Goal: Task Accomplishment & Management: Use online tool/utility

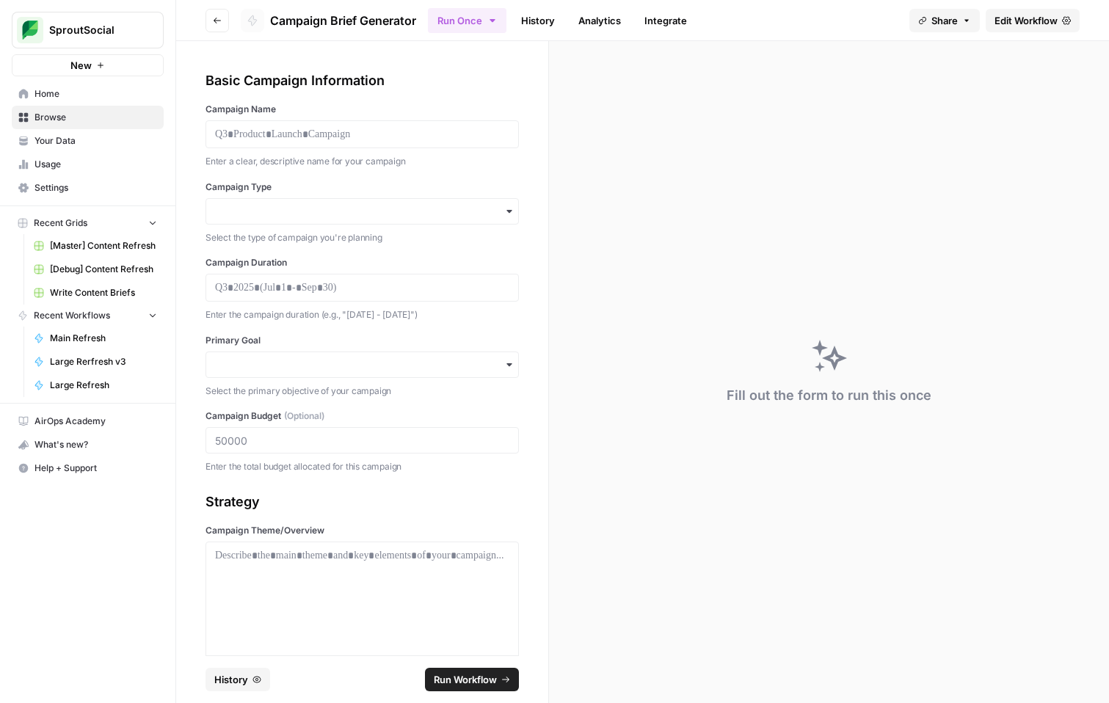
click at [1005, 23] on span "Edit Workflow" at bounding box center [1025, 20] width 63 height 15
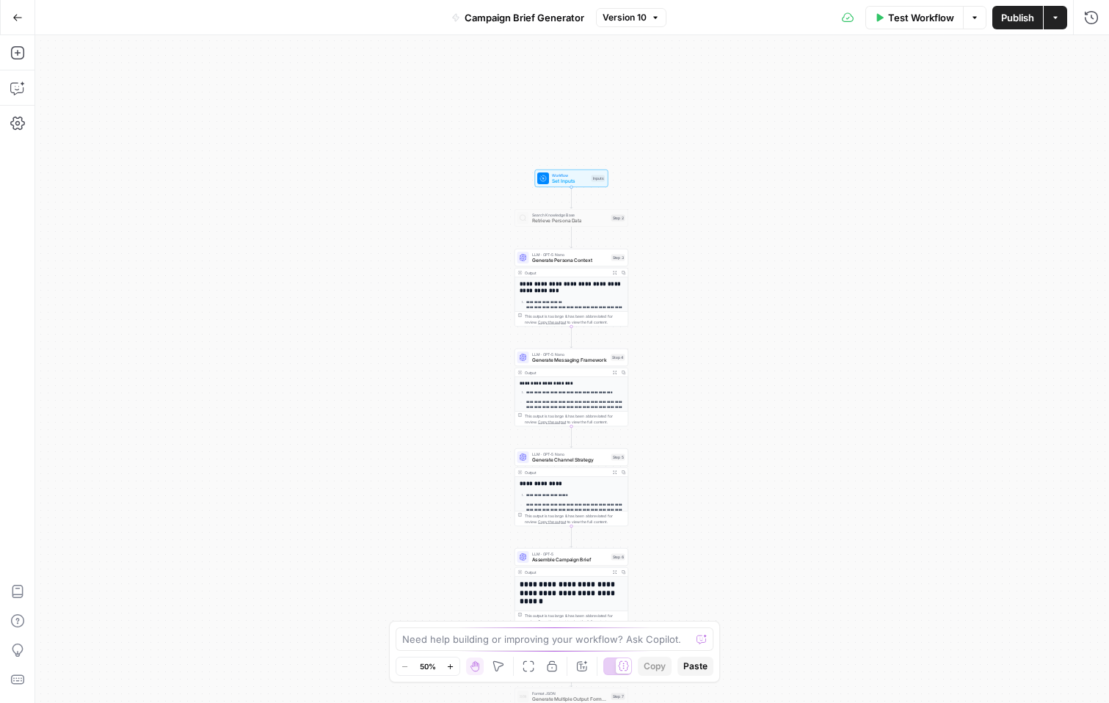
drag, startPoint x: 792, startPoint y: 164, endPoint x: 791, endPoint y: 321, distance: 157.8
click at [791, 321] on div "**********" at bounding box center [572, 369] width 1074 height 668
click at [597, 260] on span "Generate Persona Context" at bounding box center [570, 260] width 76 height 7
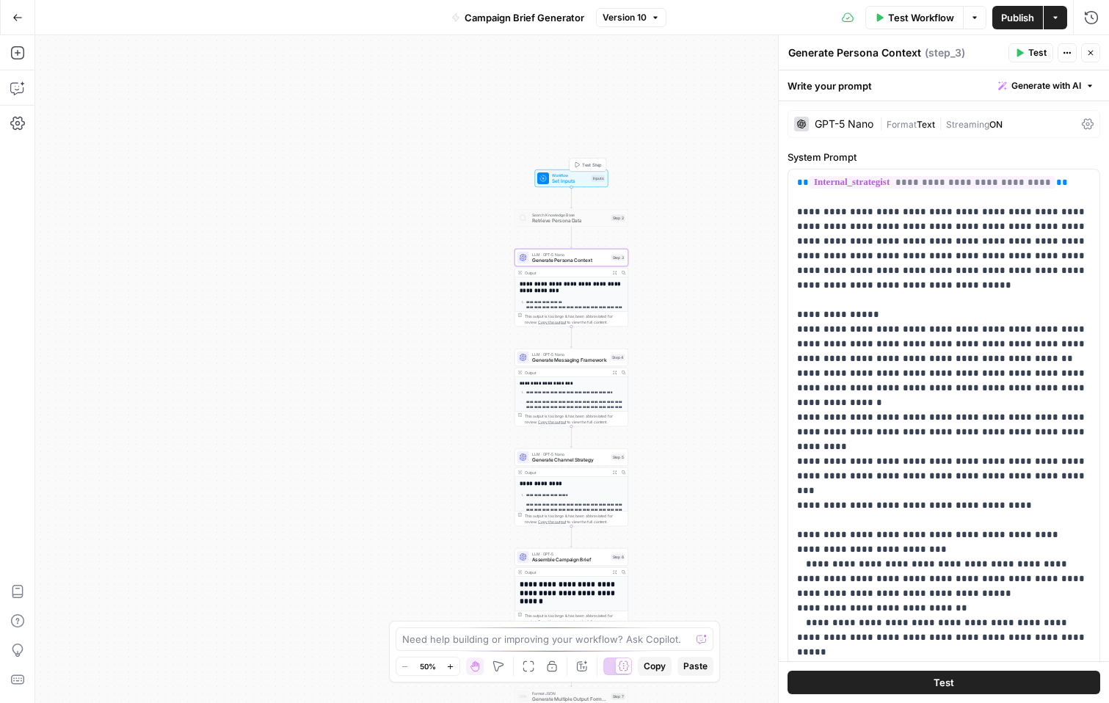
click at [584, 178] on span "Set Inputs" at bounding box center [570, 181] width 37 height 7
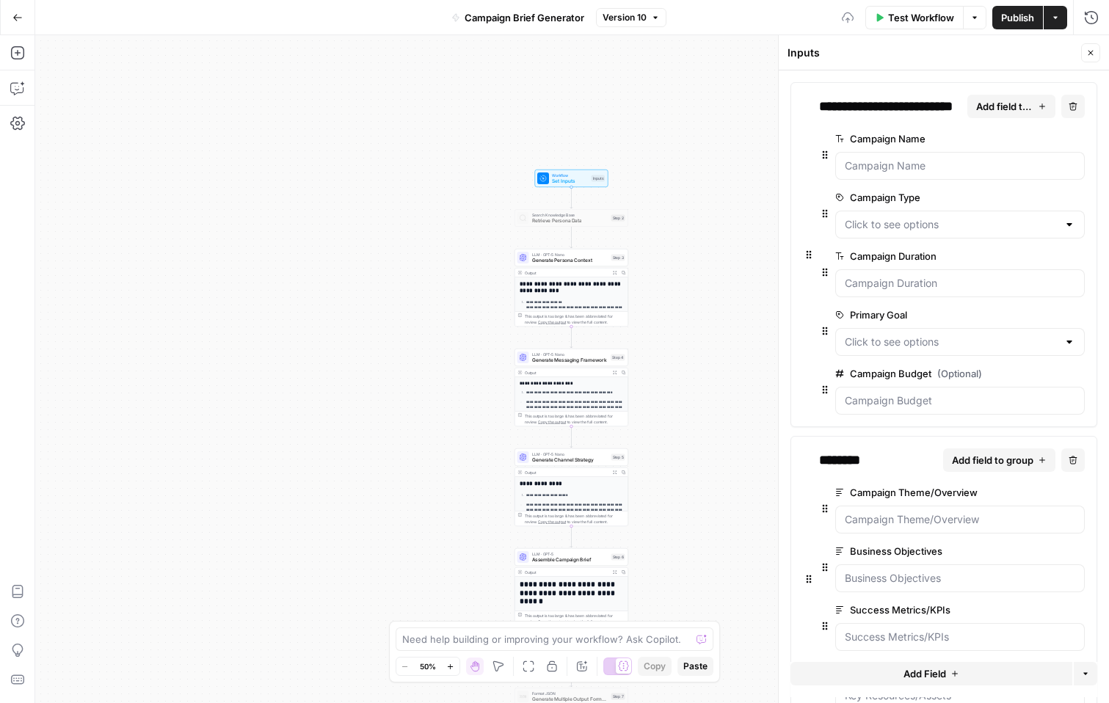
click at [685, 212] on div "**********" at bounding box center [572, 369] width 1074 height 668
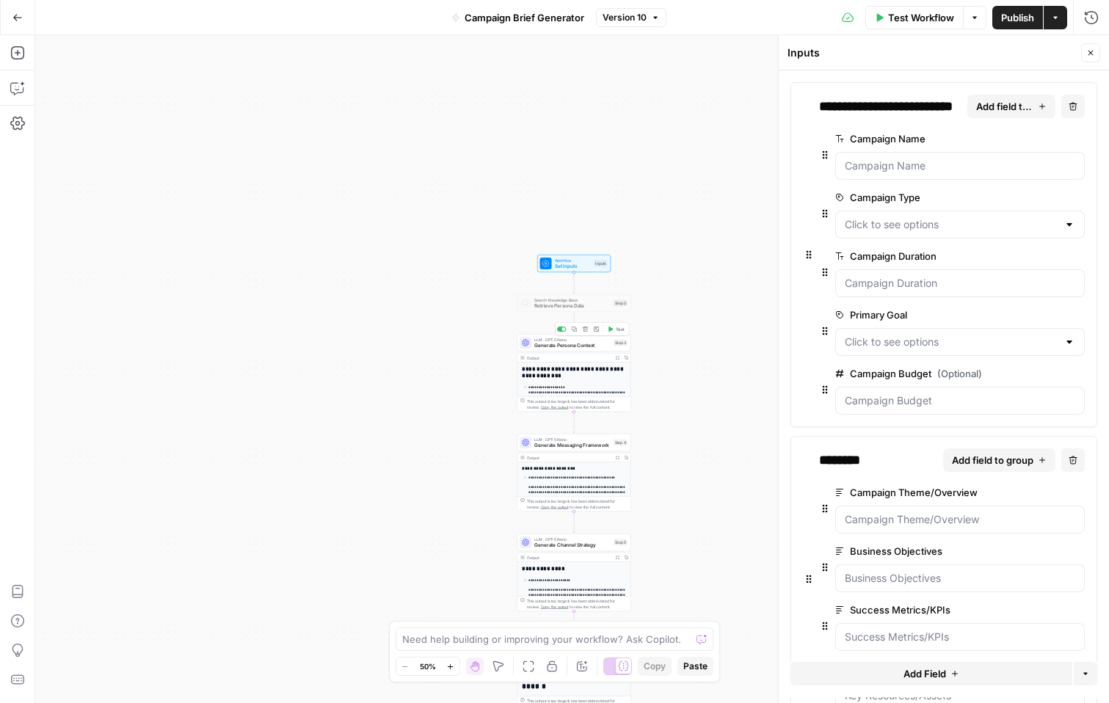
click at [586, 347] on span "Generate Persona Context" at bounding box center [572, 345] width 76 height 7
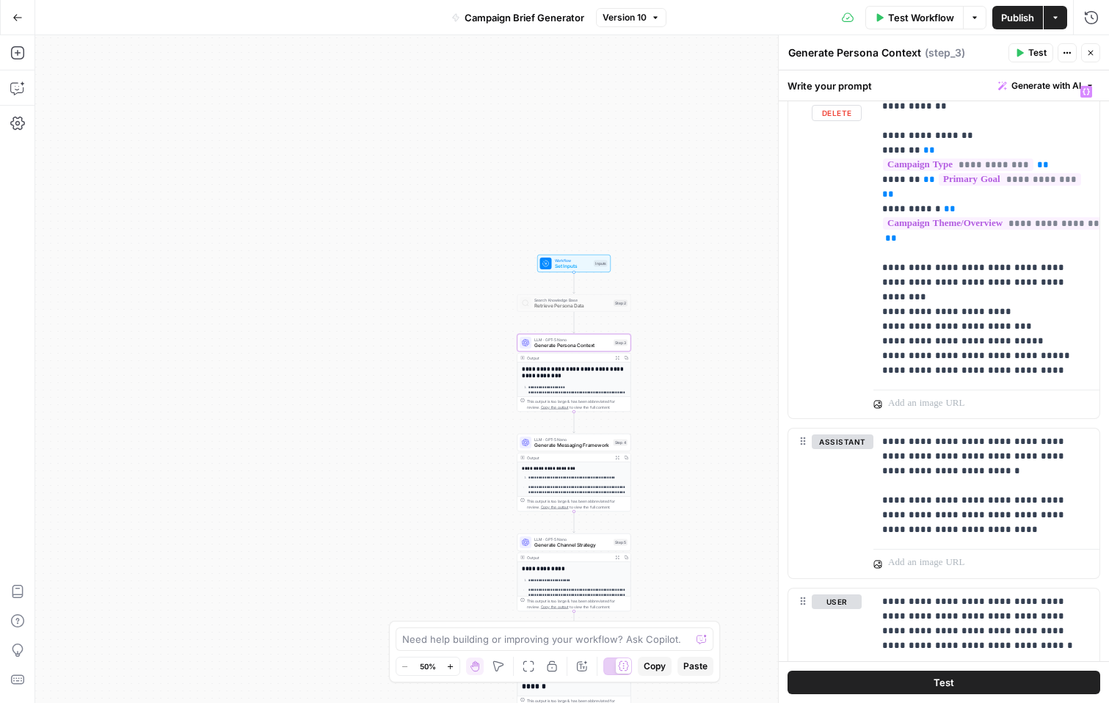
scroll to position [798, 0]
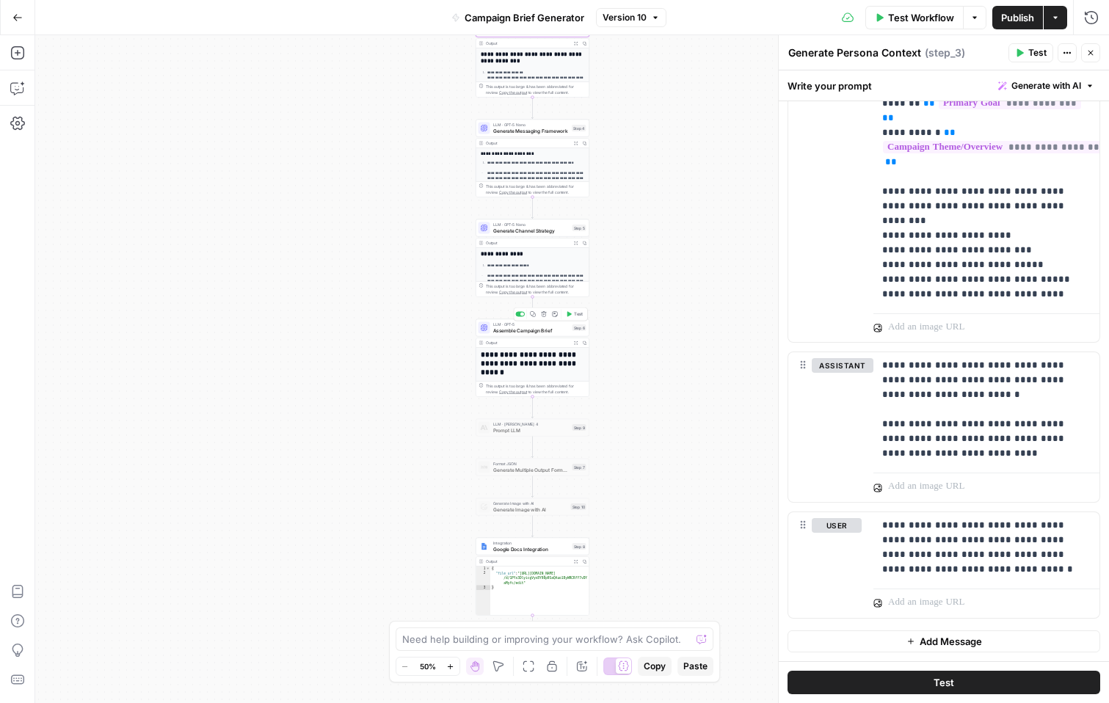
click at [539, 327] on span "Assemble Campaign Brief" at bounding box center [531, 330] width 76 height 7
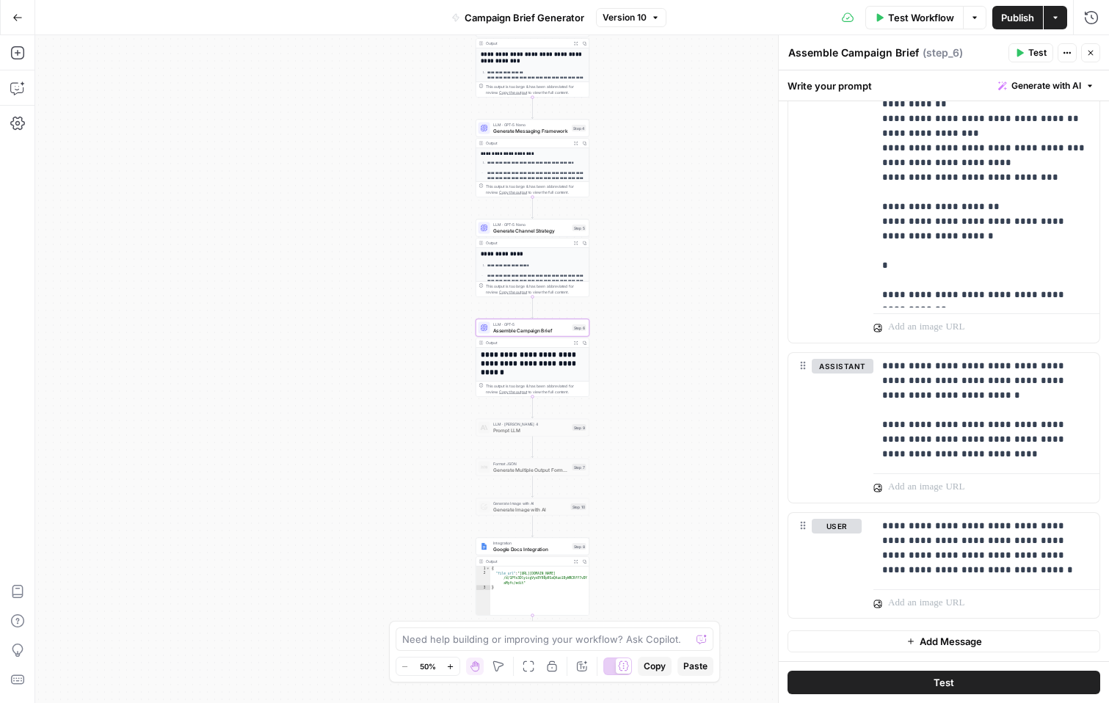
scroll to position [1089, 0]
click at [12, 46] on icon "button" at bounding box center [16, 52] width 13 height 13
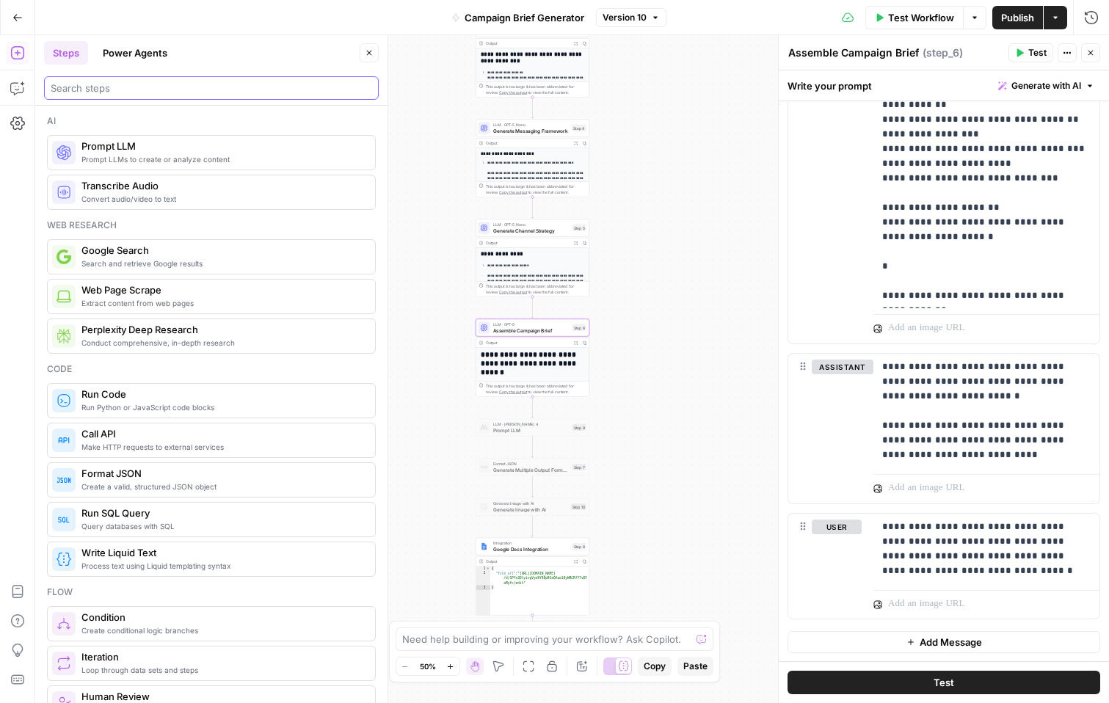
click at [146, 91] on input "search" at bounding box center [211, 88] width 321 height 15
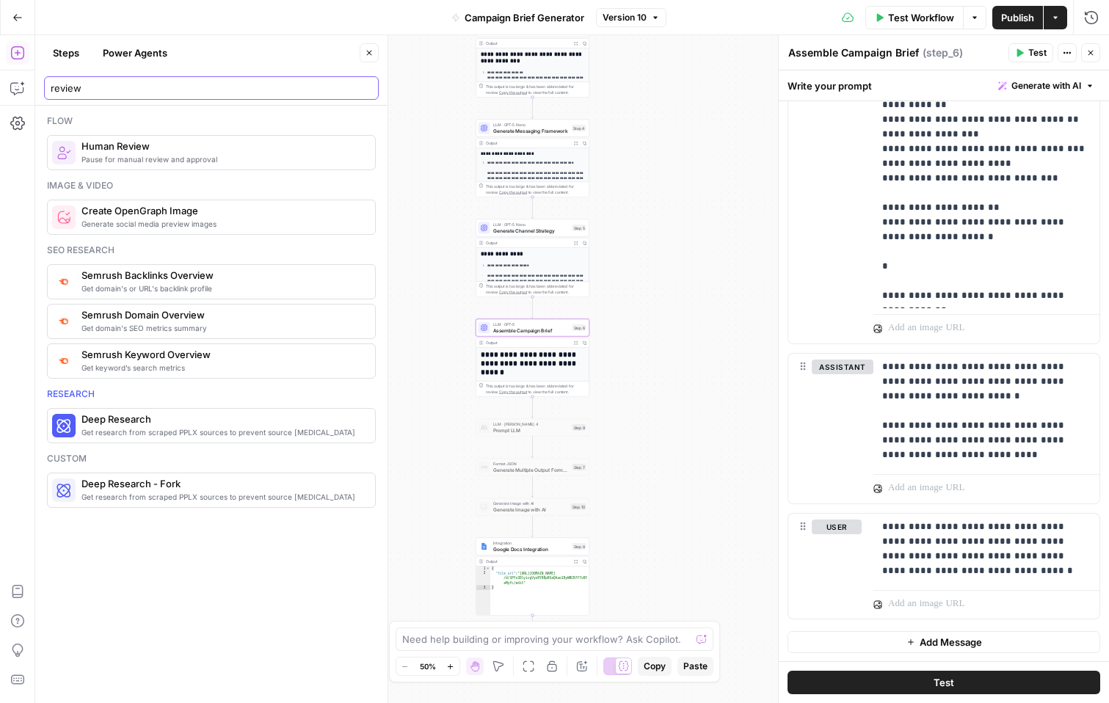
type input "review"
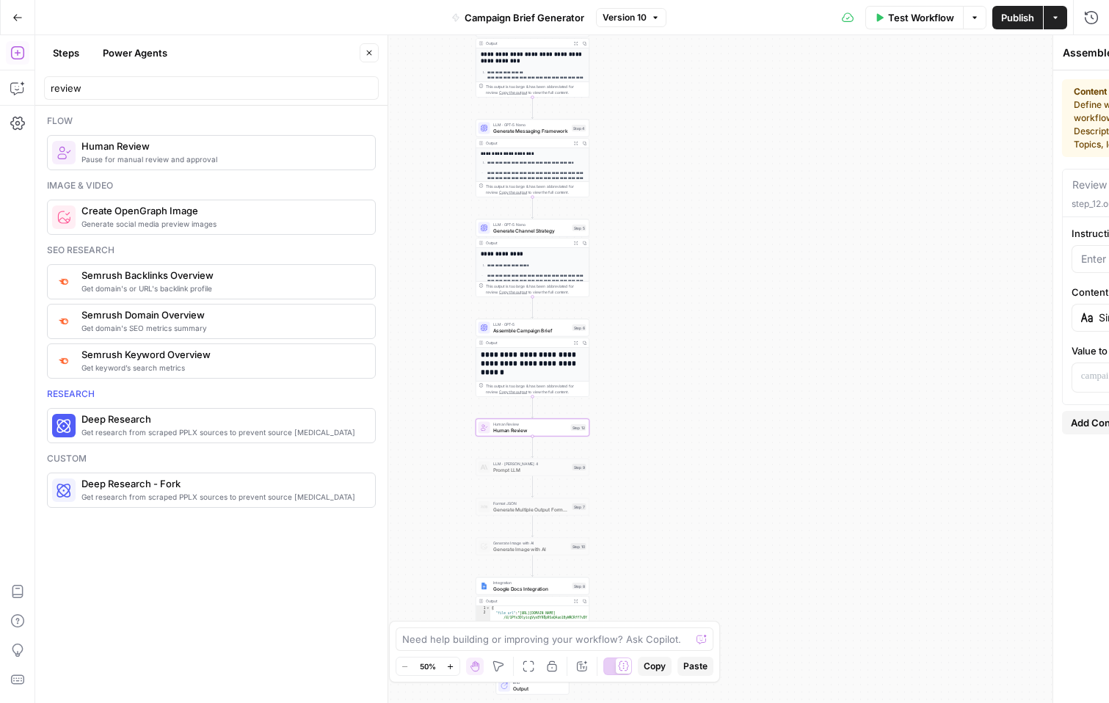
type textarea "Human Review"
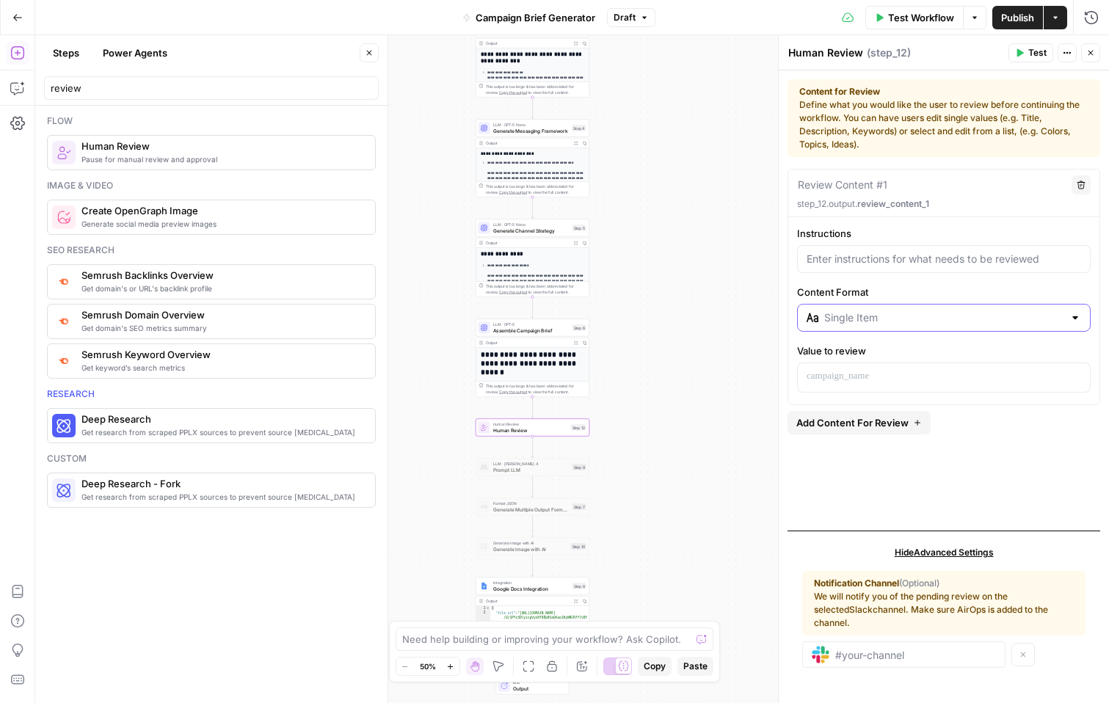
click at [884, 318] on input "Content Format" at bounding box center [943, 317] width 239 height 15
type input "Single Item"
click at [895, 296] on label "Content Format" at bounding box center [944, 292] width 294 height 15
click at [895, 310] on input "Single Item" at bounding box center [943, 317] width 239 height 15
type input "Single Item"
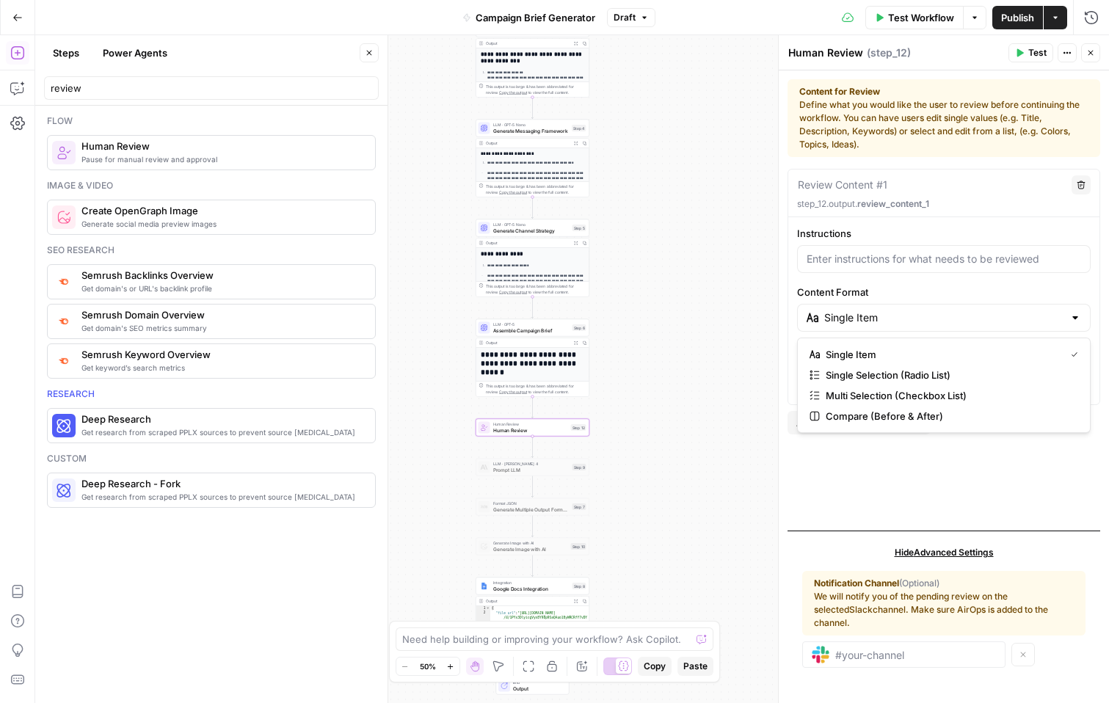
click at [859, 291] on label "Content Format" at bounding box center [944, 292] width 294 height 15
click at [859, 310] on input "Single Item" at bounding box center [943, 317] width 239 height 15
click at [875, 350] on span "Single Item" at bounding box center [942, 354] width 233 height 15
type input "Single Item"
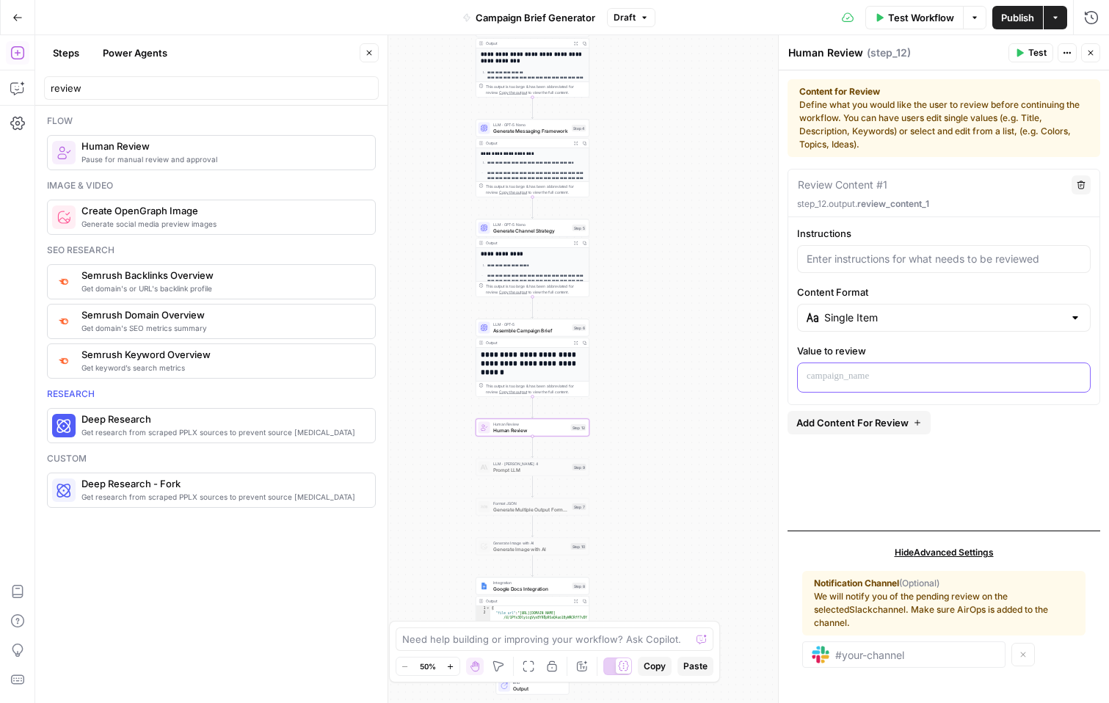
click at [865, 374] on p at bounding box center [944, 376] width 274 height 15
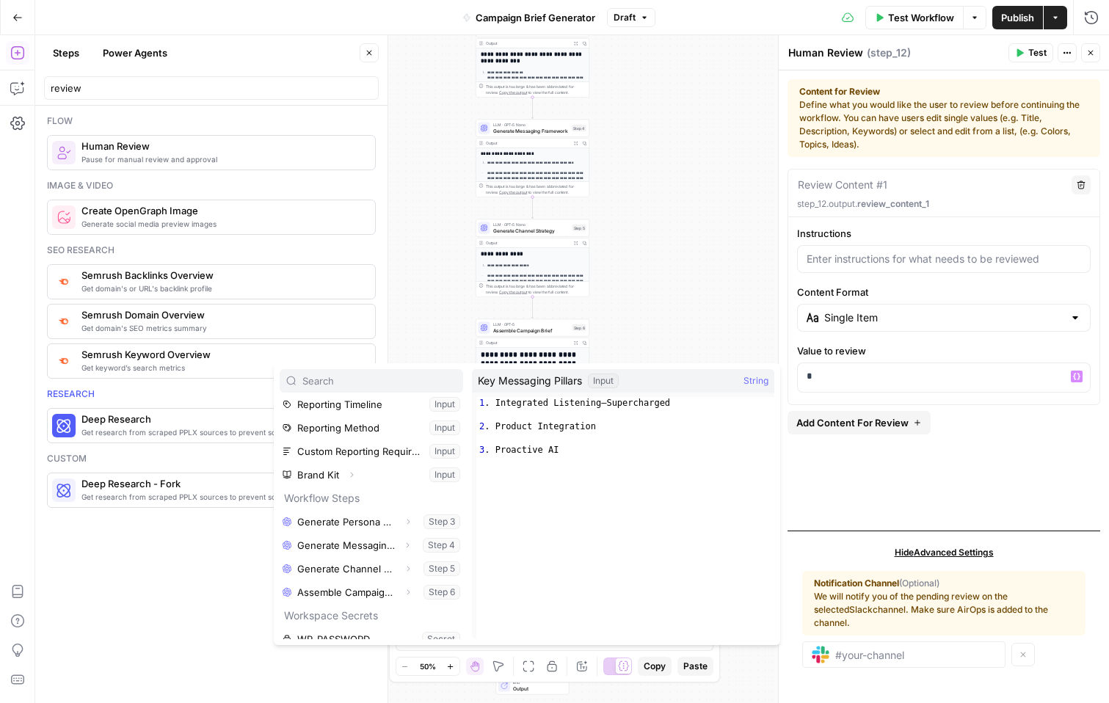
scroll to position [486, 0]
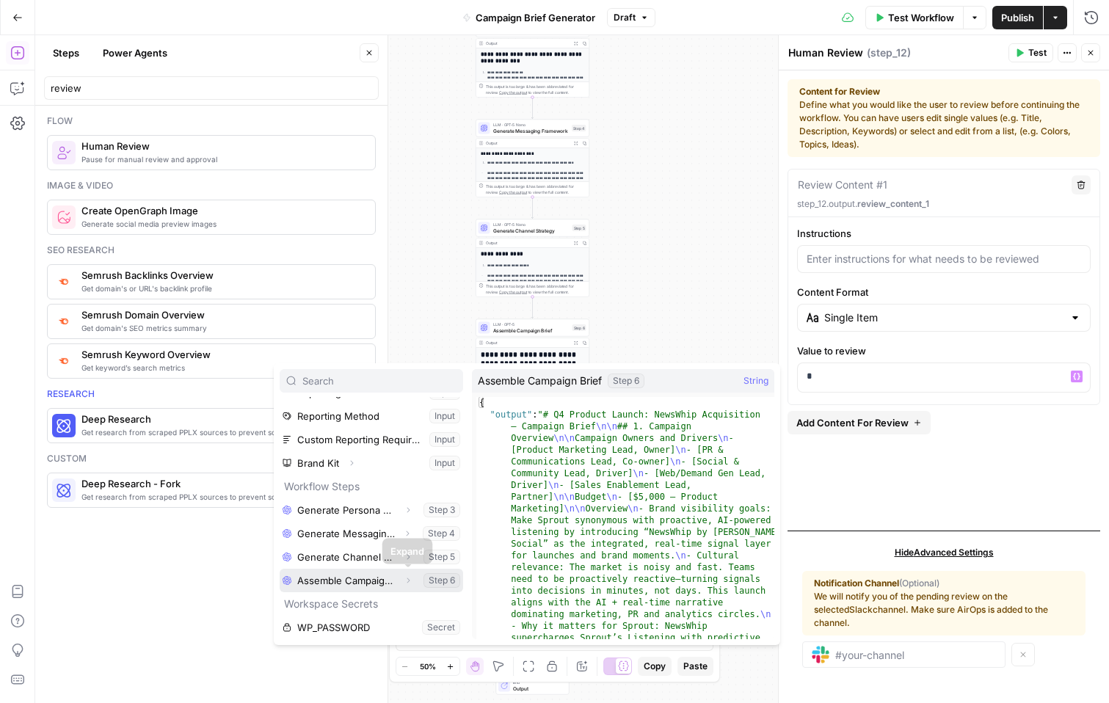
click at [405, 573] on button "Expand" at bounding box center [408, 580] width 19 height 19
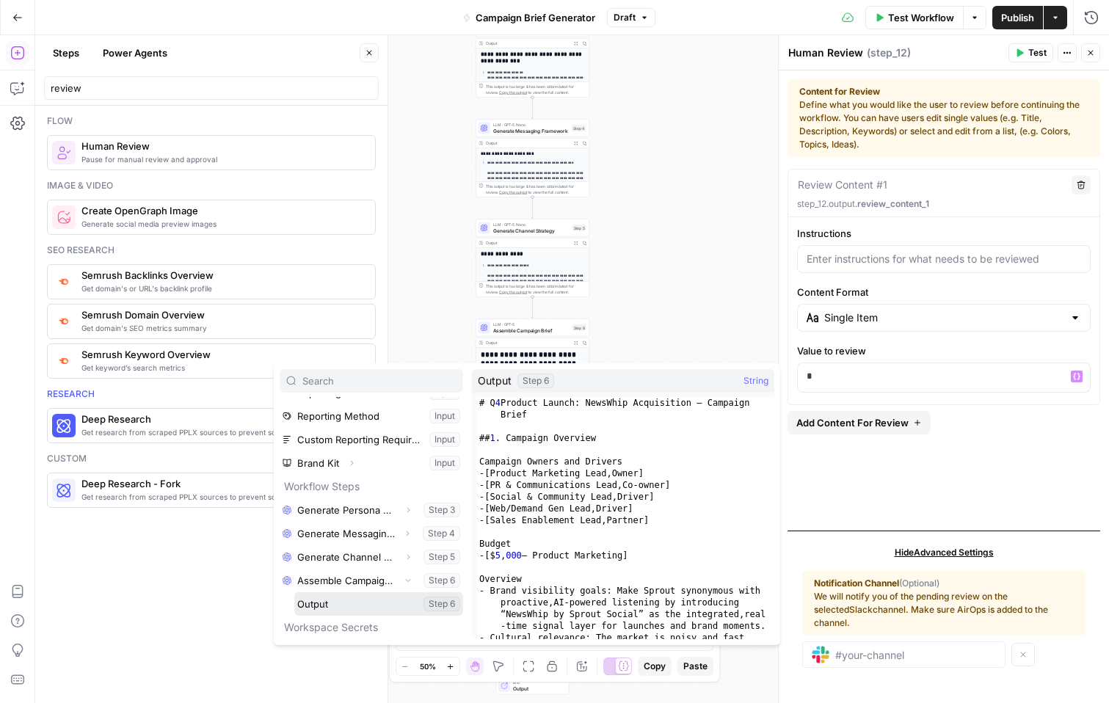
click at [365, 599] on button "Select variable Output" at bounding box center [378, 603] width 169 height 23
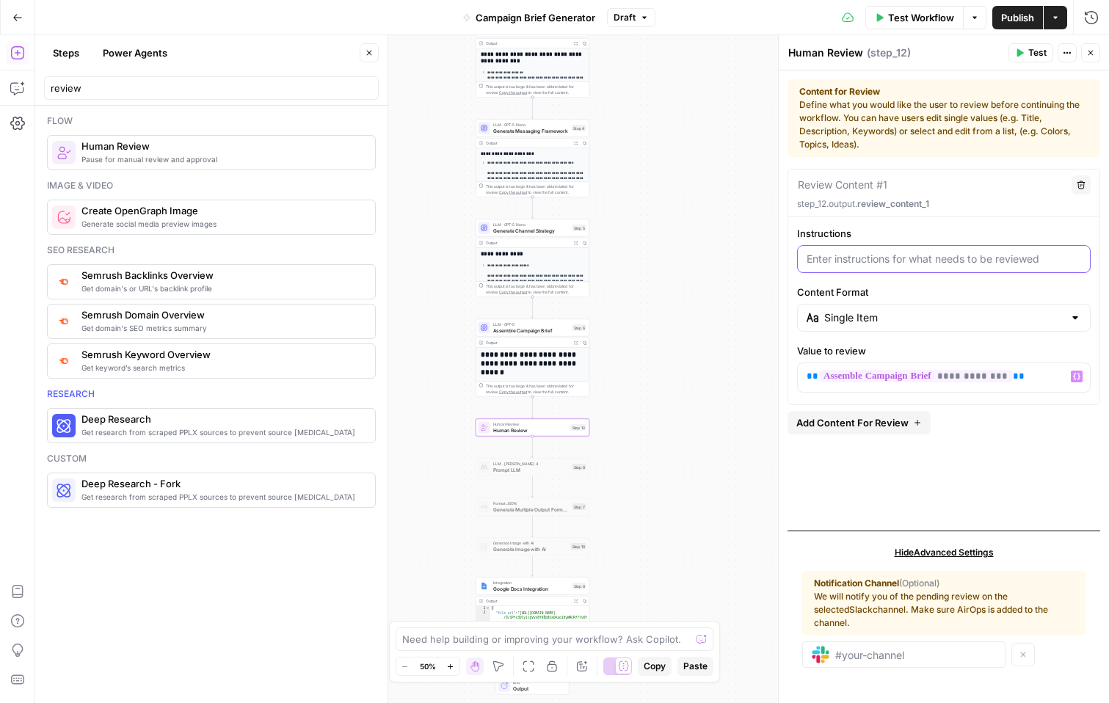
click at [926, 258] on input "Instructions" at bounding box center [944, 259] width 274 height 15
click at [961, 650] on div at bounding box center [903, 654] width 203 height 26
click at [921, 655] on input "text" at bounding box center [915, 654] width 161 height 13
type input "#"
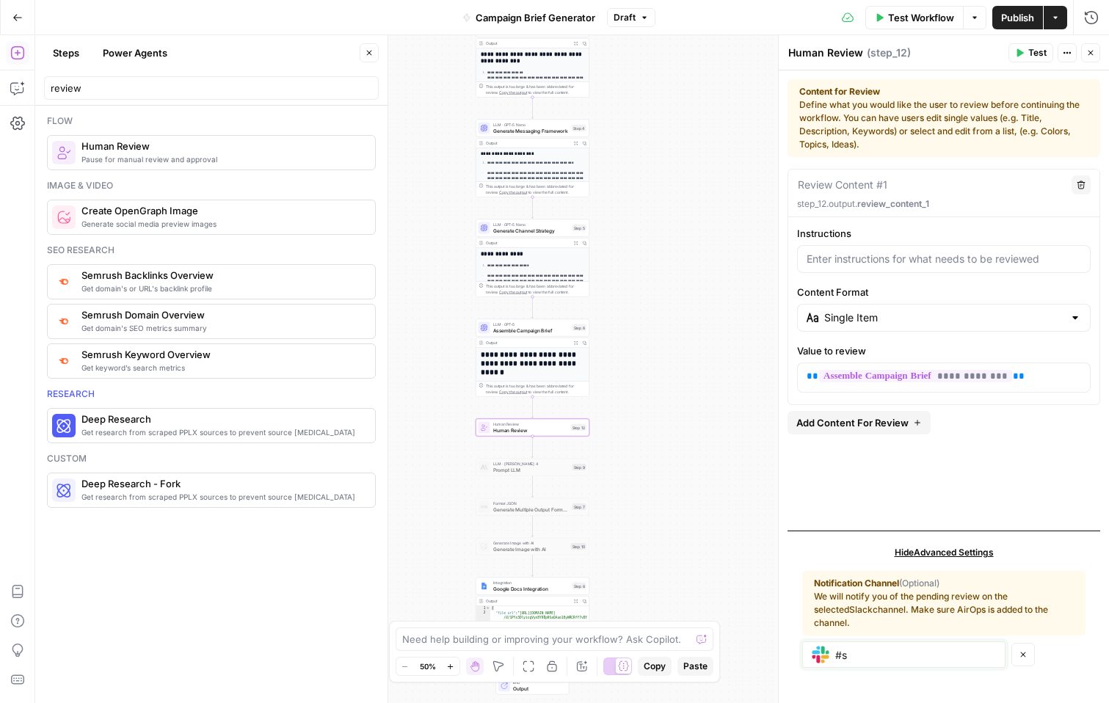
type input "#"
click at [937, 254] on input "Instructions" at bounding box center [944, 259] width 274 height 15
type input "Review Campaign Brief"
click at [948, 433] on div "**********" at bounding box center [944, 344] width 313 height 350
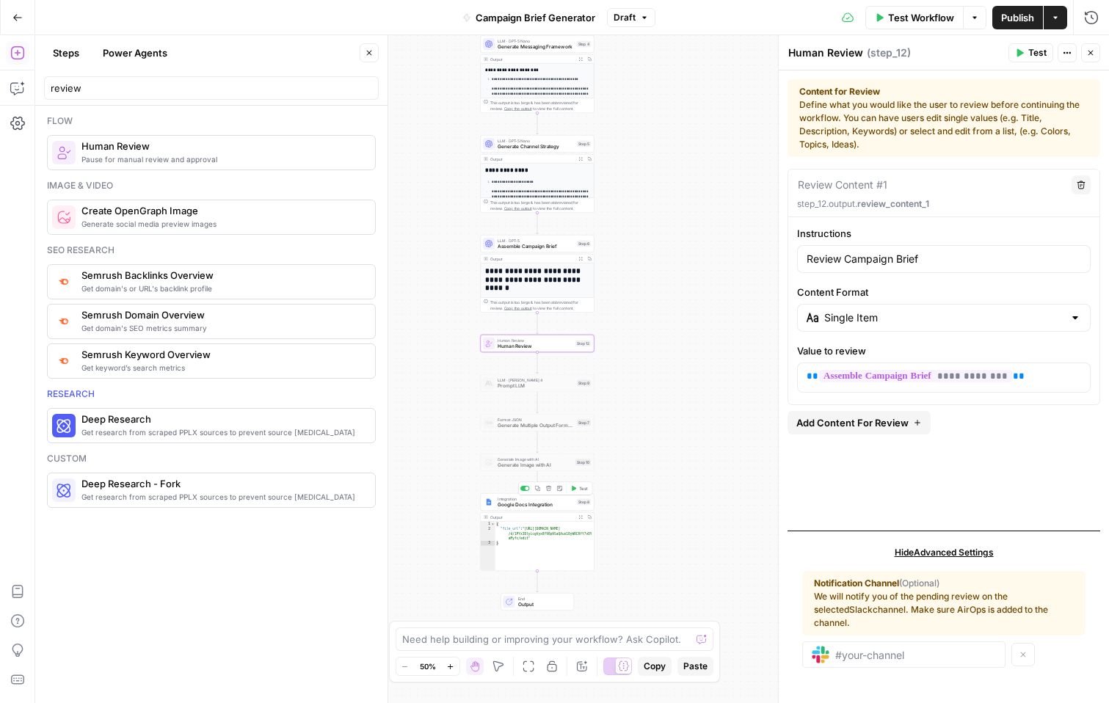
click at [566, 501] on span "Google Docs Integration" at bounding box center [536, 504] width 76 height 7
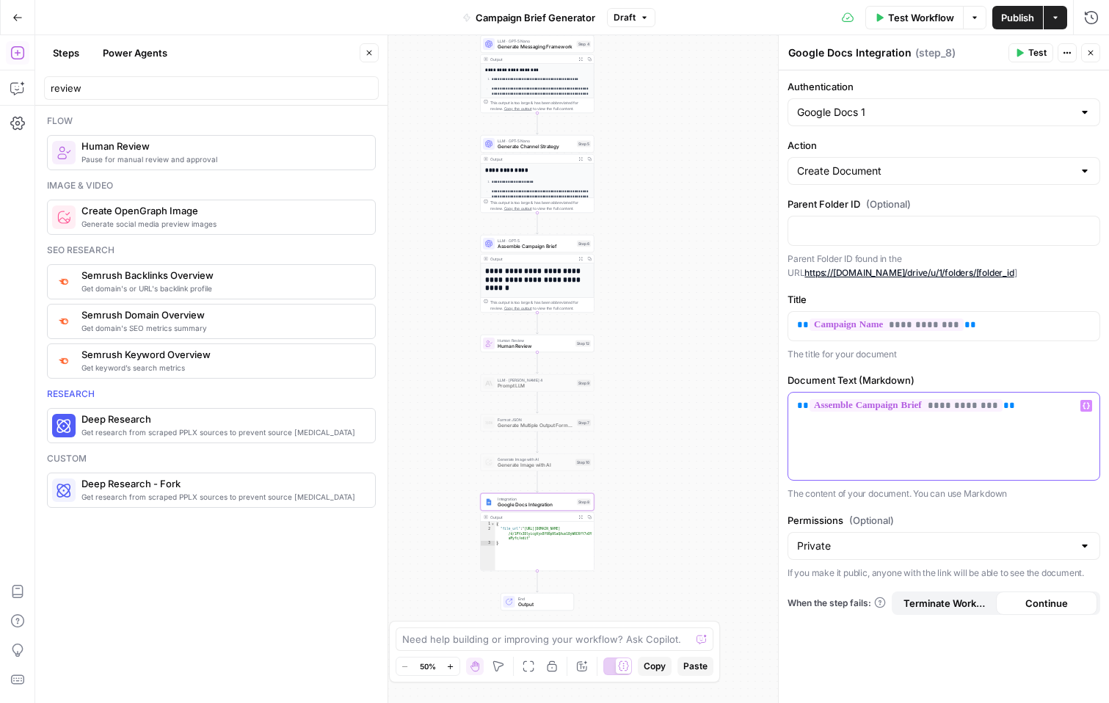
click at [1020, 401] on p "**********" at bounding box center [944, 406] width 294 height 15
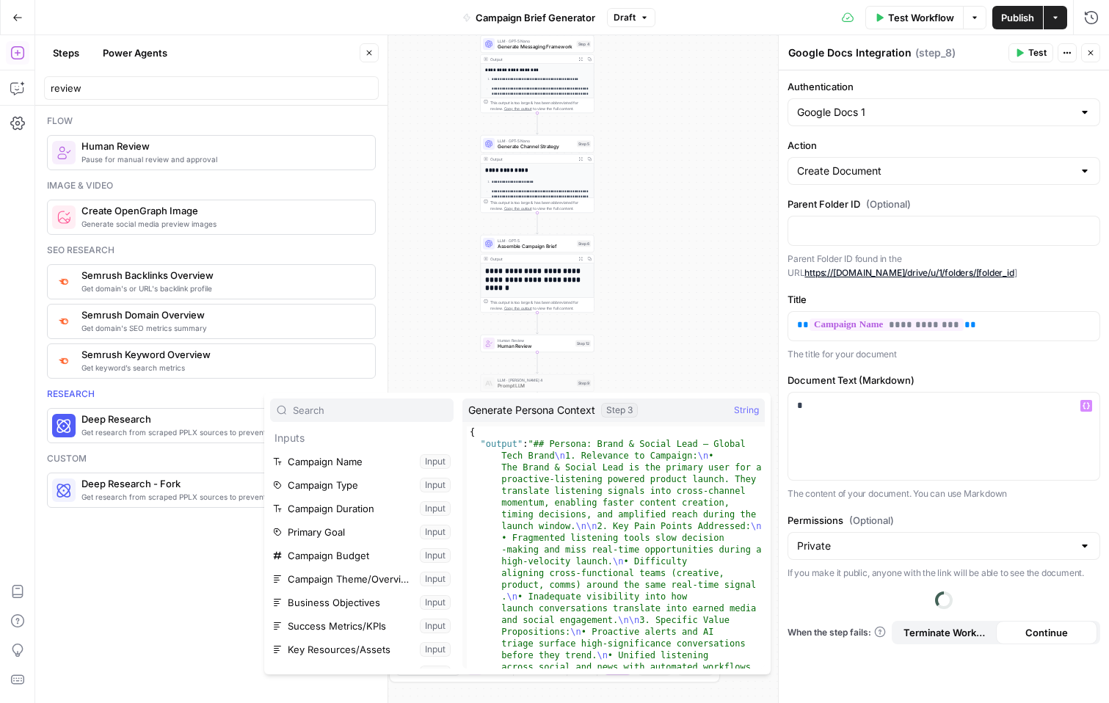
scroll to position [509, 0]
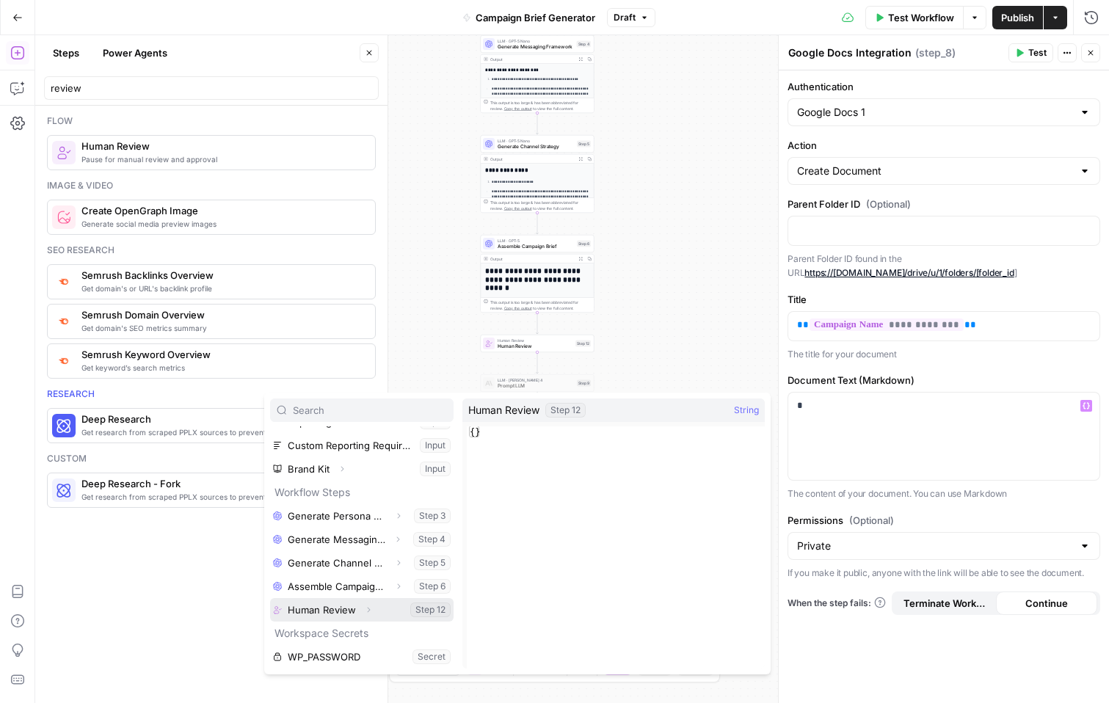
click at [370, 605] on icon "button" at bounding box center [368, 609] width 9 height 9
click at [359, 630] on button "Select variable Output" at bounding box center [369, 633] width 169 height 23
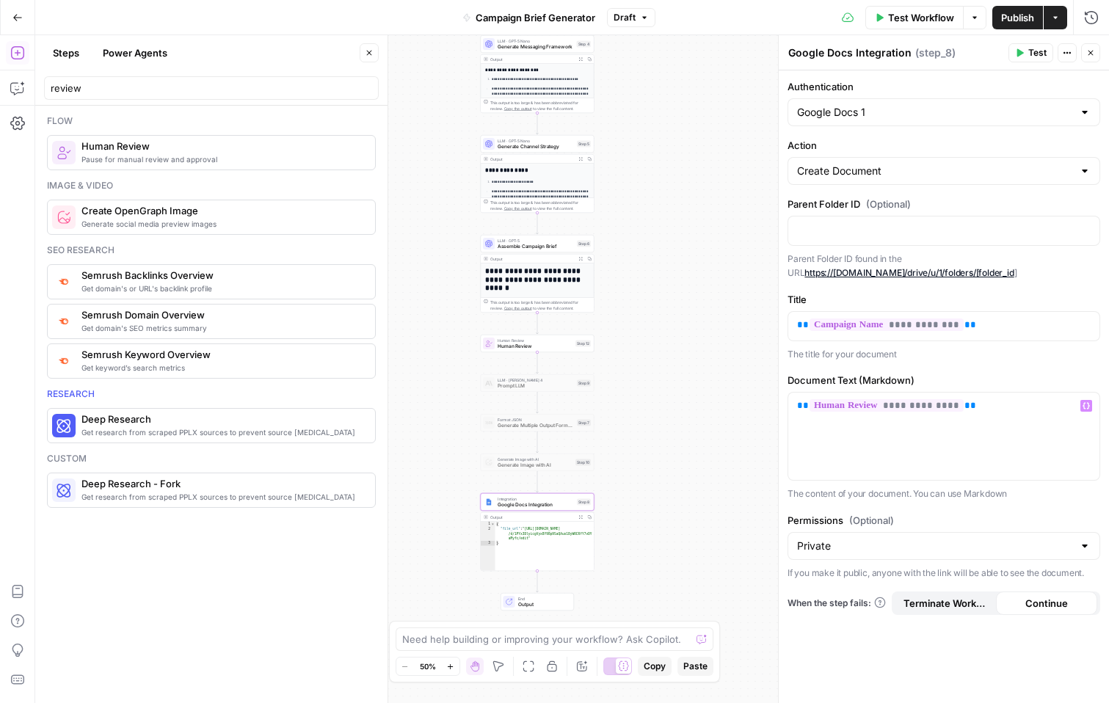
click at [1022, 23] on span "Publish" at bounding box center [1017, 17] width 33 height 15
click at [1090, 48] on button "Close" at bounding box center [1090, 52] width 19 height 19
